Goal: Task Accomplishment & Management: Manage account settings

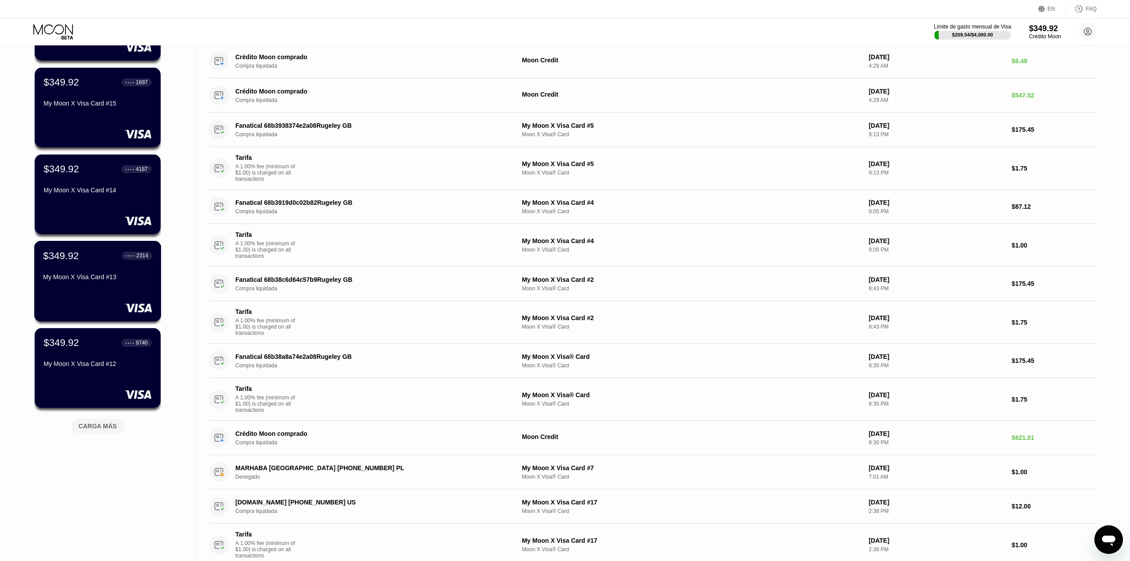
scroll to position [296, 0]
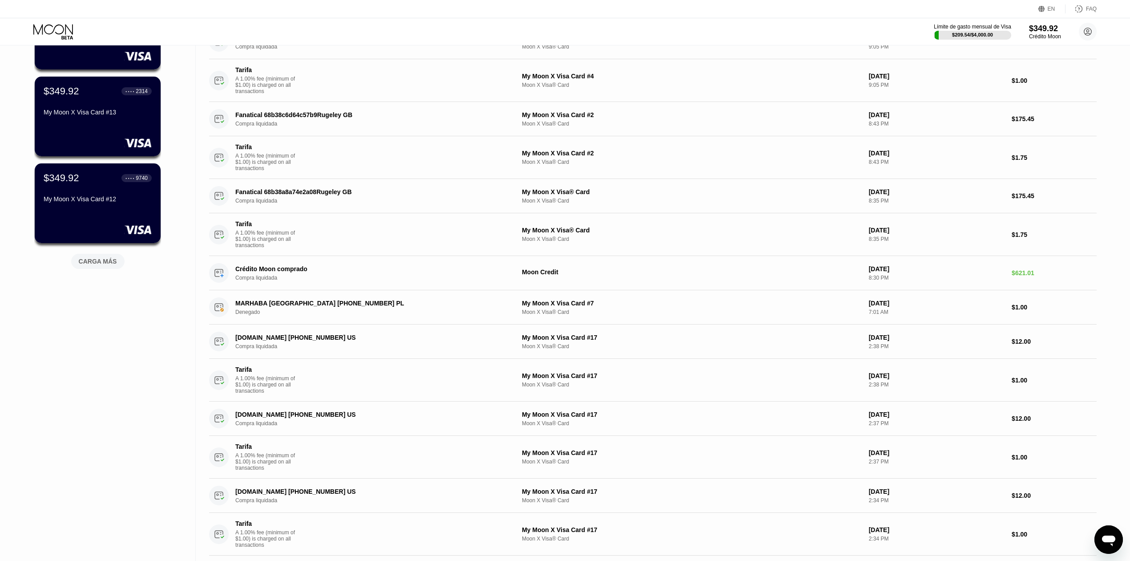
click at [101, 260] on div "CARGA MÁS" at bounding box center [98, 261] width 38 height 8
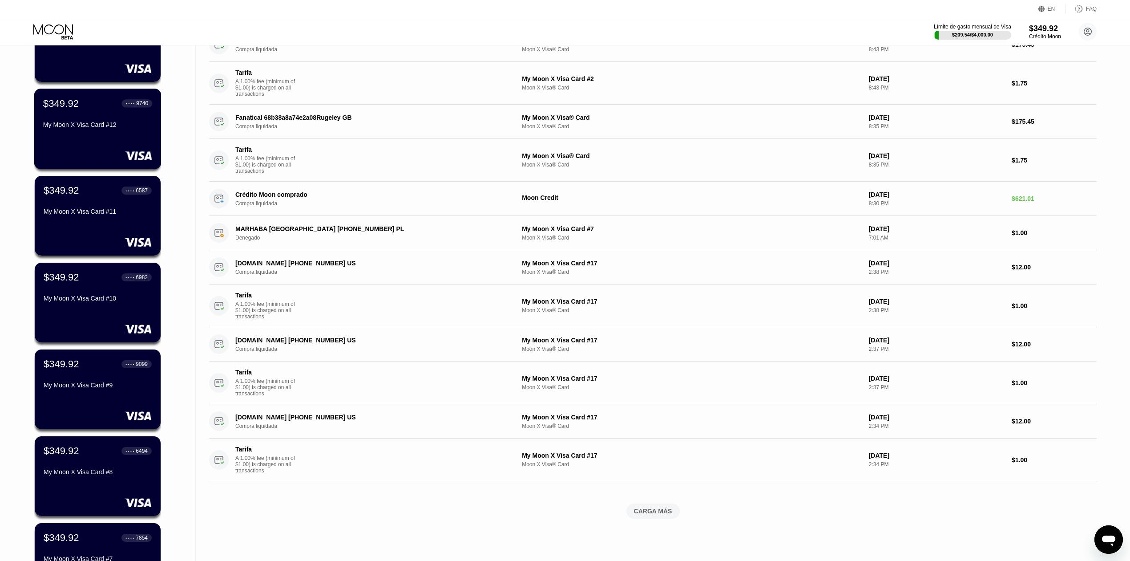
scroll to position [534, 0]
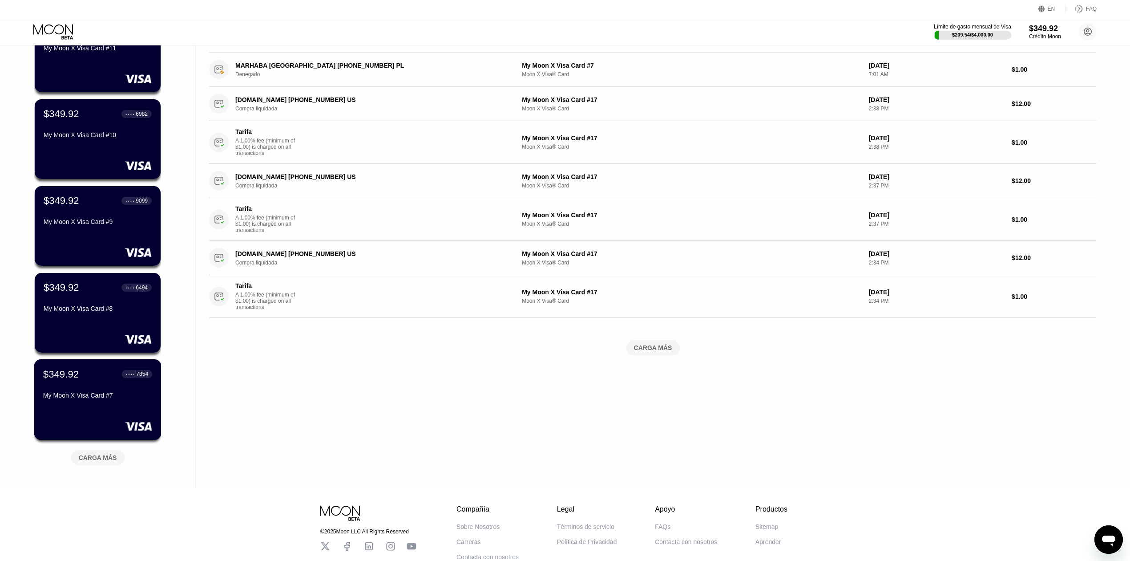
click at [116, 393] on div "$349.92 ● ● ● ● 7854 My Moon X Visa Card #7" at bounding box center [97, 385] width 109 height 34
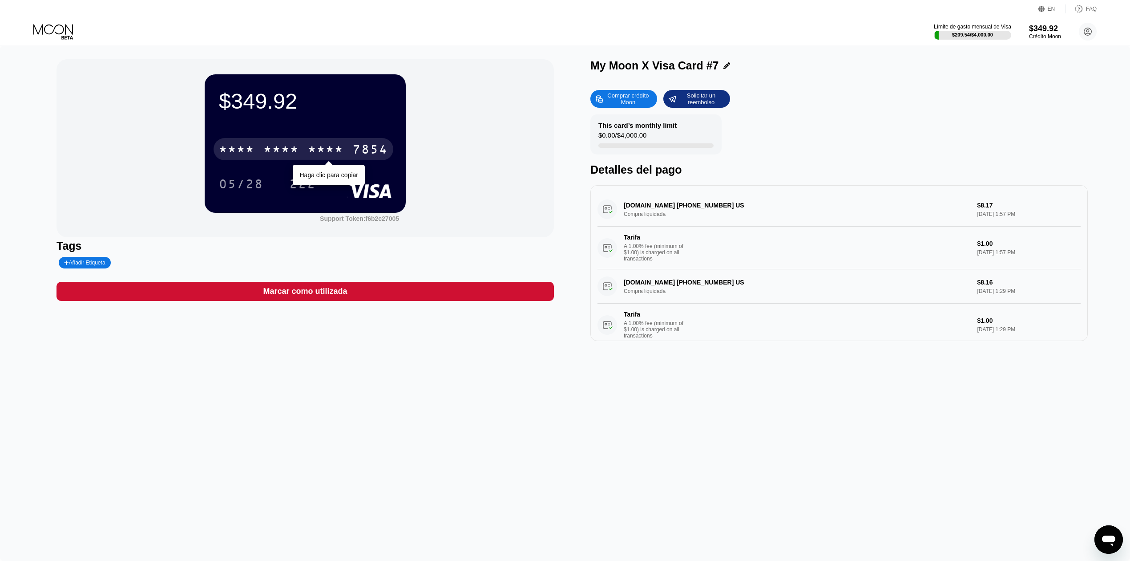
click at [262, 155] on div "* * * * * * * * * * * * 7854" at bounding box center [304, 149] width 180 height 22
click at [343, 145] on div "2697" at bounding box center [326, 150] width 36 height 14
click at [76, 27] on div at bounding box center [60, 32] width 55 height 16
click at [68, 29] on icon at bounding box center [53, 32] width 41 height 16
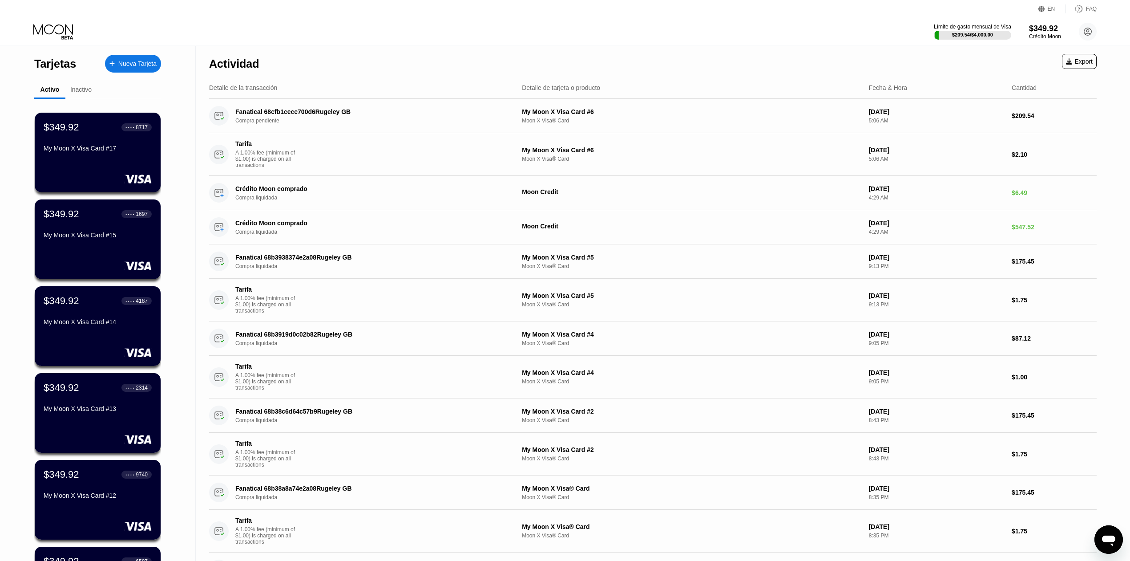
click at [51, 29] on icon at bounding box center [53, 32] width 41 height 16
